Goal: Information Seeking & Learning: Learn about a topic

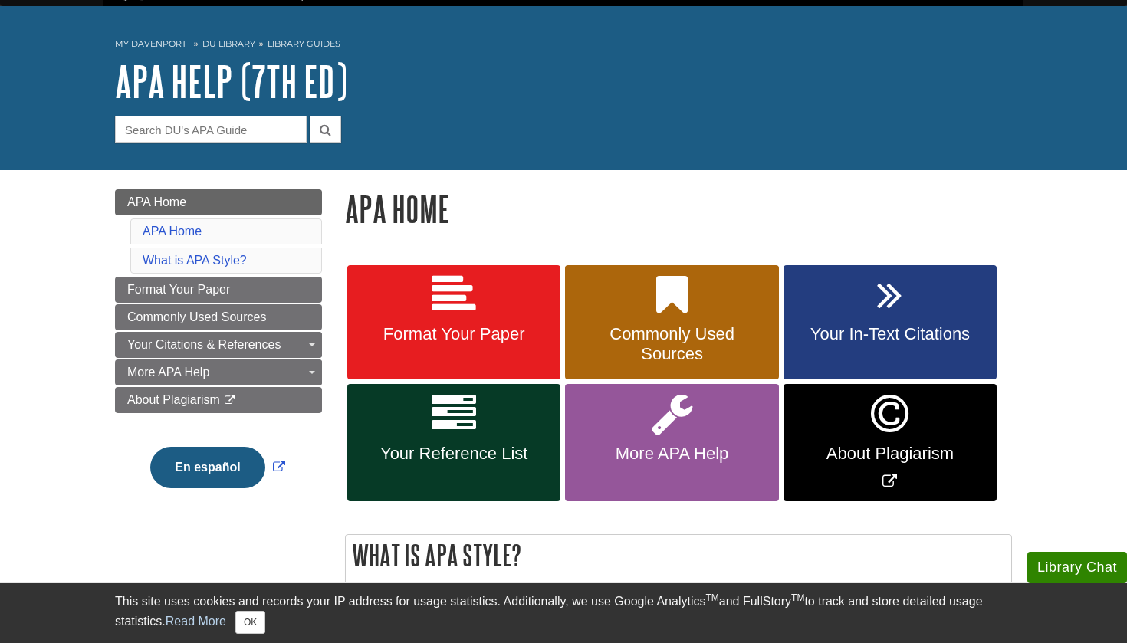
scroll to position [40, 0]
click at [913, 306] on link "Your In-Text Citations" at bounding box center [889, 322] width 213 height 115
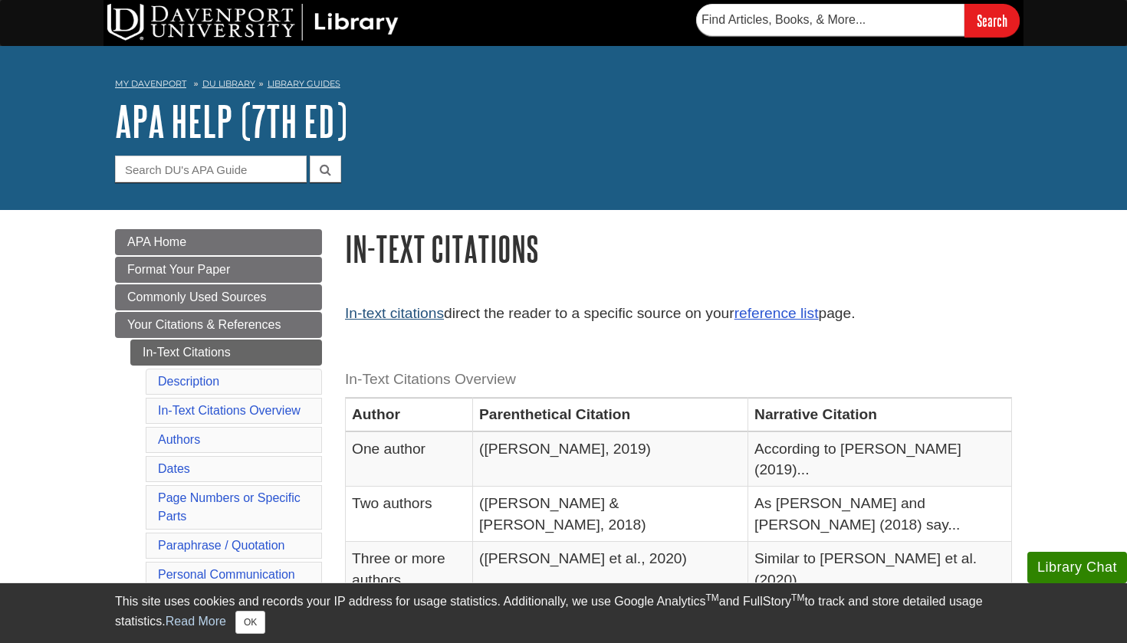
click at [410, 311] on link "In-text citations" at bounding box center [394, 313] width 99 height 16
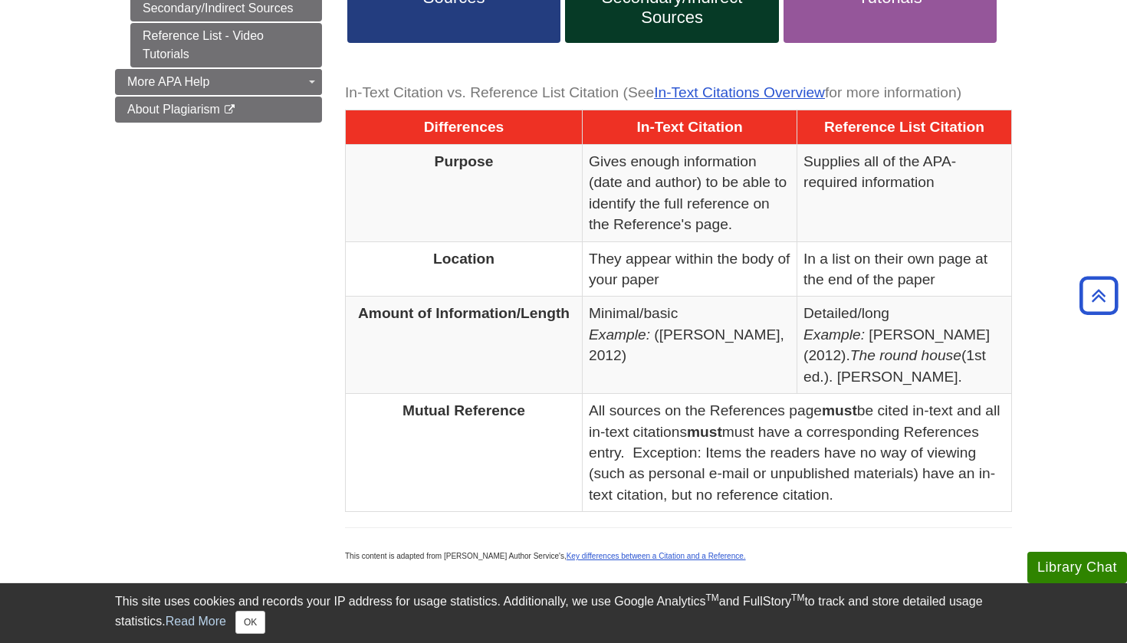
scroll to position [730, 0]
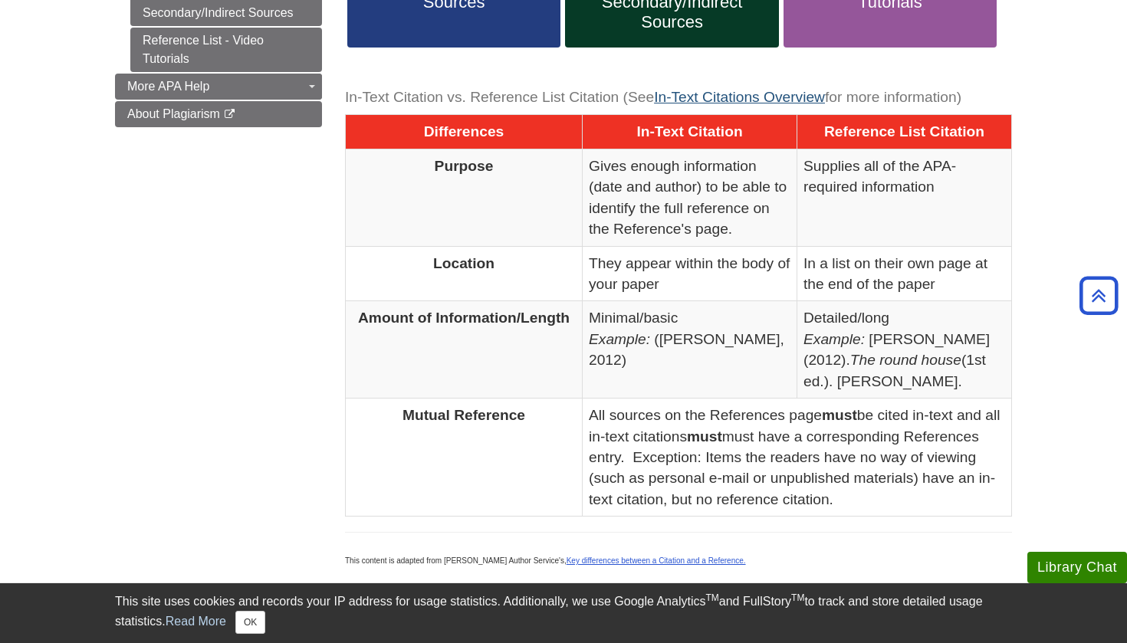
click at [730, 89] on link "In-Text Citations Overview" at bounding box center [739, 97] width 171 height 16
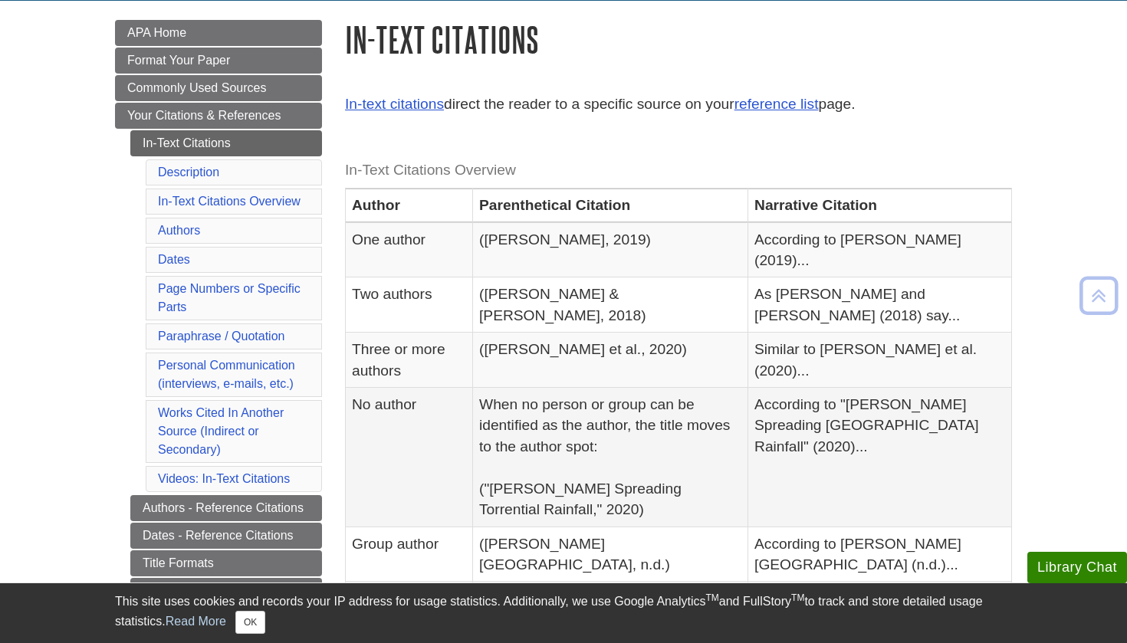
scroll to position [219, 0]
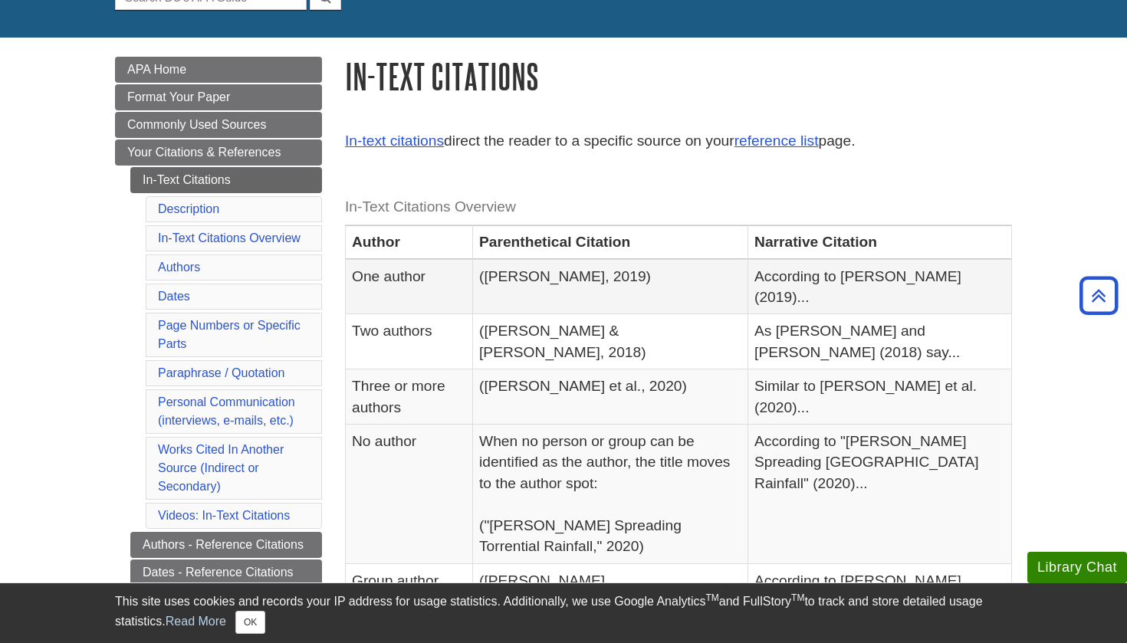
scroll to position [132, 0]
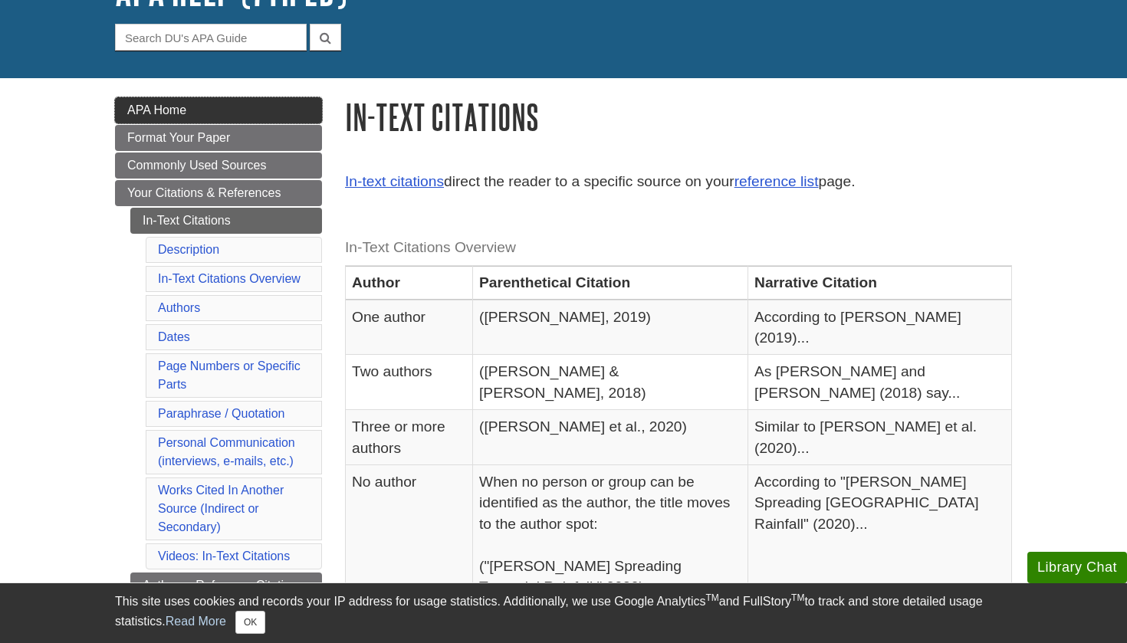
click at [188, 106] on link "APA Home" at bounding box center [218, 110] width 207 height 26
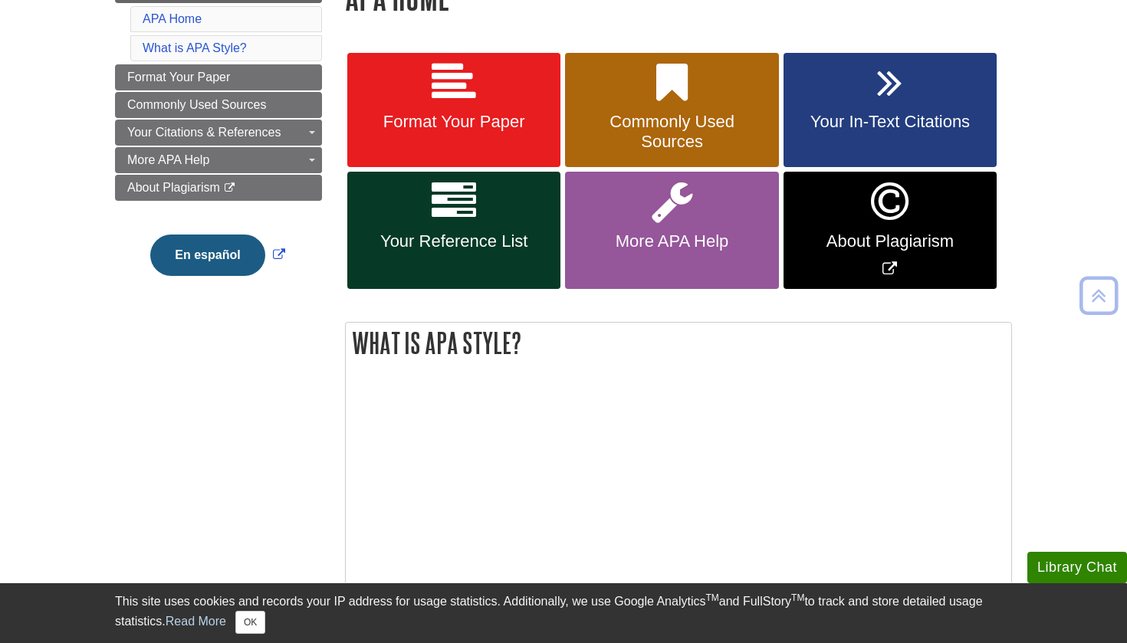
scroll to position [256, 0]
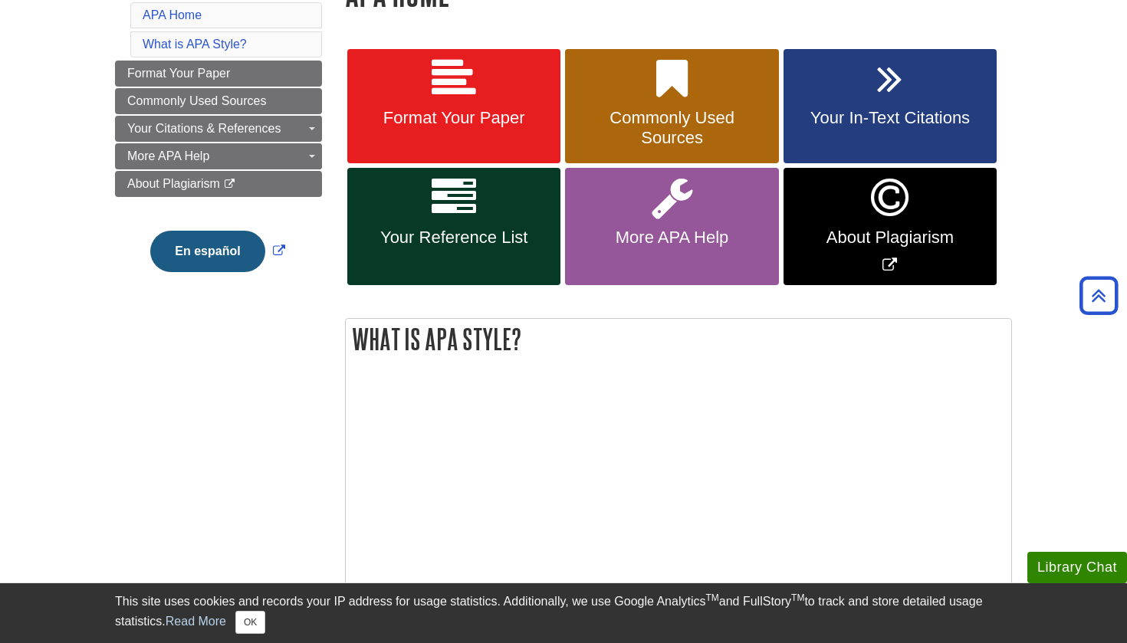
click at [488, 109] on span "Format Your Paper" at bounding box center [454, 118] width 190 height 20
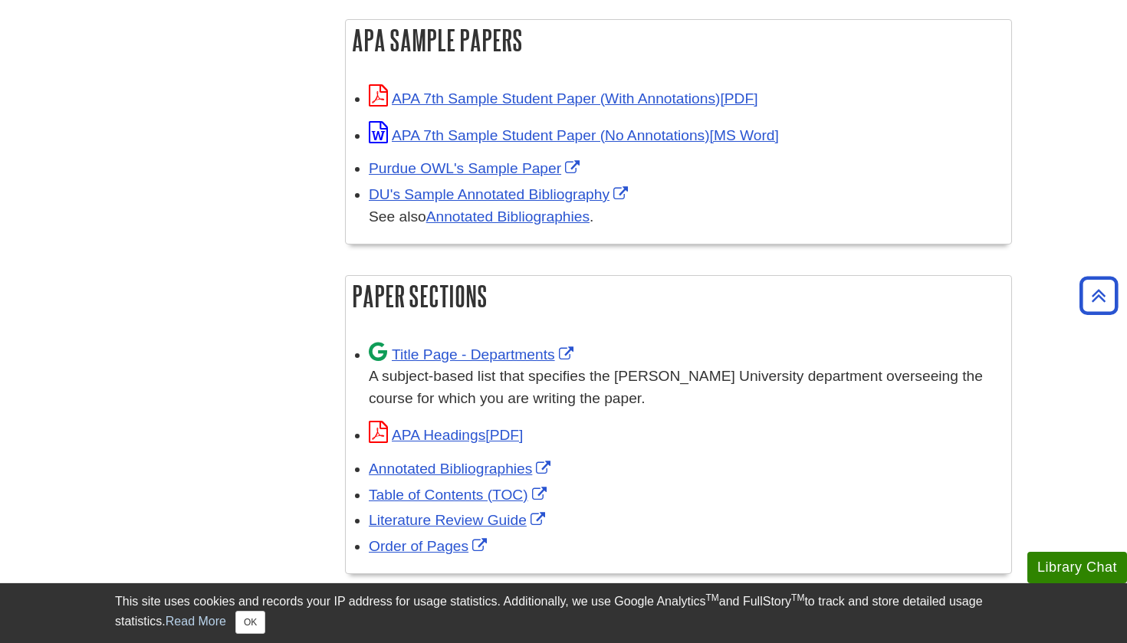
scroll to position [616, 0]
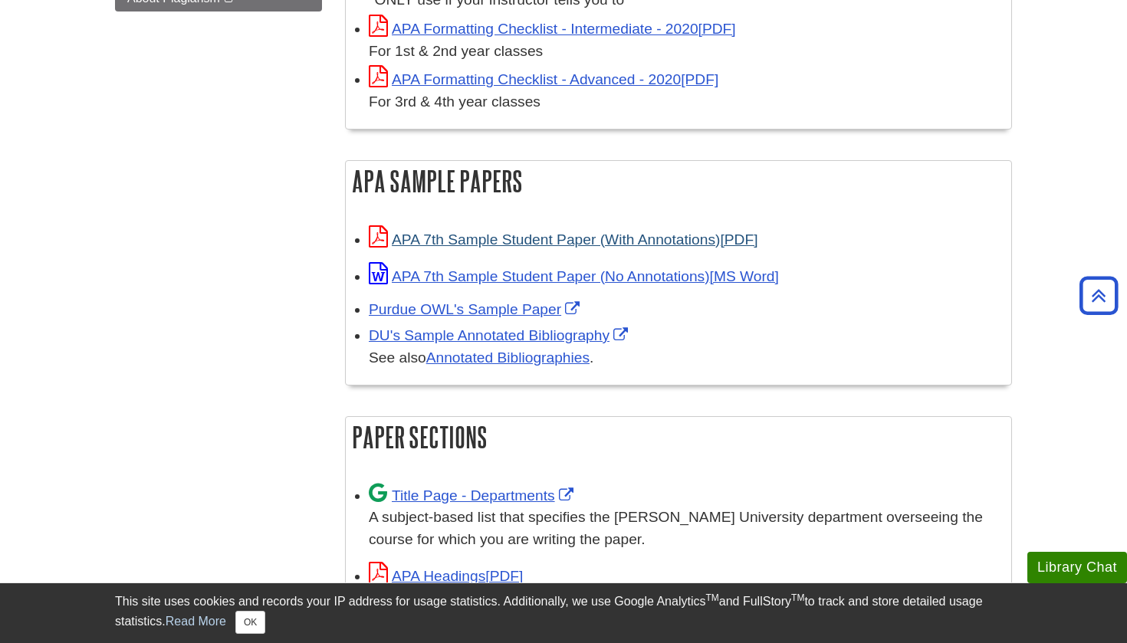
click at [557, 232] on link "APA 7th Sample Student Paper (With Annotations)" at bounding box center [563, 239] width 389 height 16
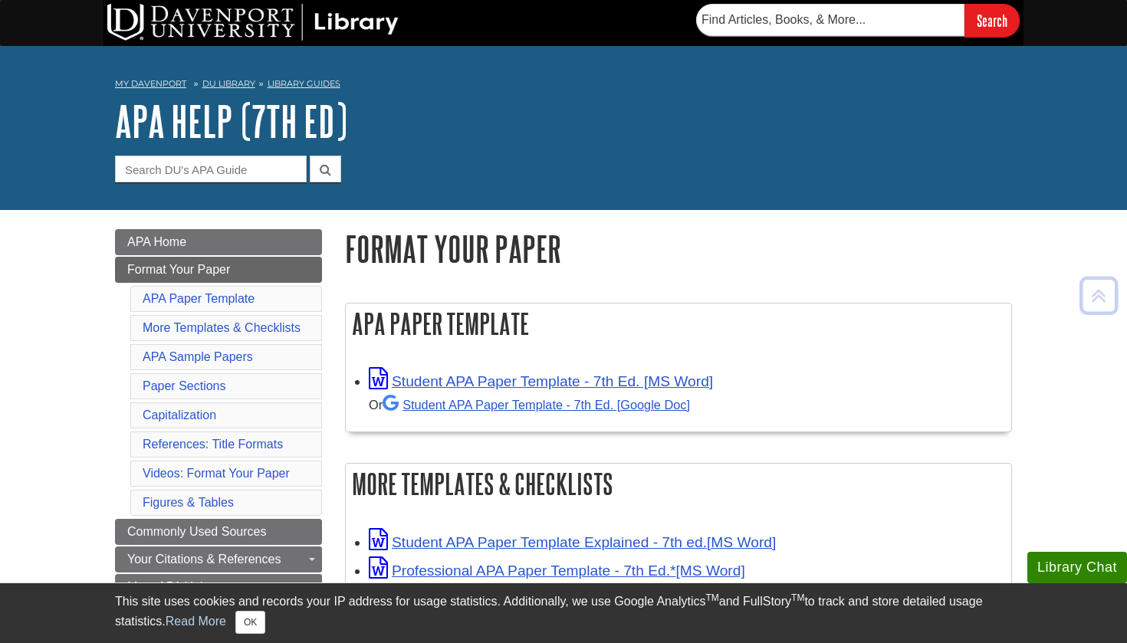
scroll to position [0, 0]
